Goal: Download file/media

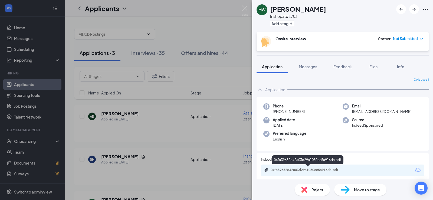
click at [345, 169] on div "04fa39652d42a03d29a1030ee5a916da.pdf" at bounding box center [309, 170] width 76 height 4
click at [326, 171] on div "3cd8ec159da5eac8ca1f6d9af42127de.pdf" at bounding box center [309, 170] width 76 height 4
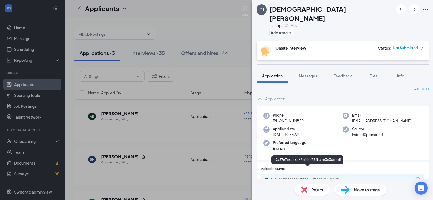
click at [316, 177] on div "49a57e7c6ab6a62cfebc754baee3b36c.pdf" at bounding box center [309, 179] width 76 height 4
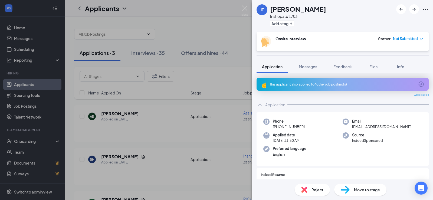
click at [329, 82] on div "This applicant also applied to 4 other job posting(s)" at bounding box center [342, 84] width 145 height 5
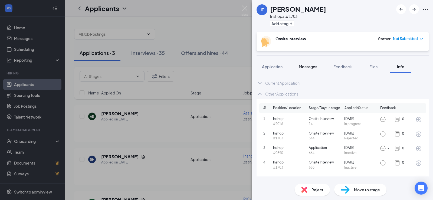
click at [308, 66] on span "Messages" at bounding box center [308, 66] width 18 height 5
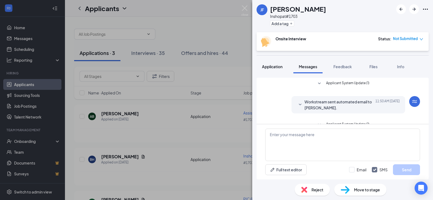
click at [277, 70] on button "Application" at bounding box center [272, 67] width 31 height 14
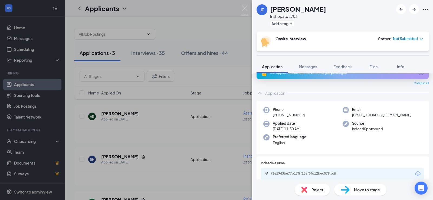
scroll to position [18, 0]
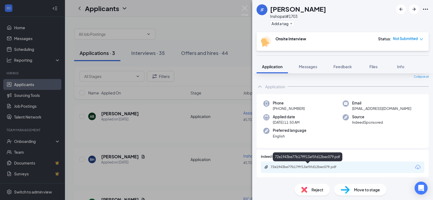
click at [308, 166] on div "72e1943be77b17fff13af5fd12bec079.pdf" at bounding box center [309, 167] width 76 height 4
